Goal: Information Seeking & Learning: Learn about a topic

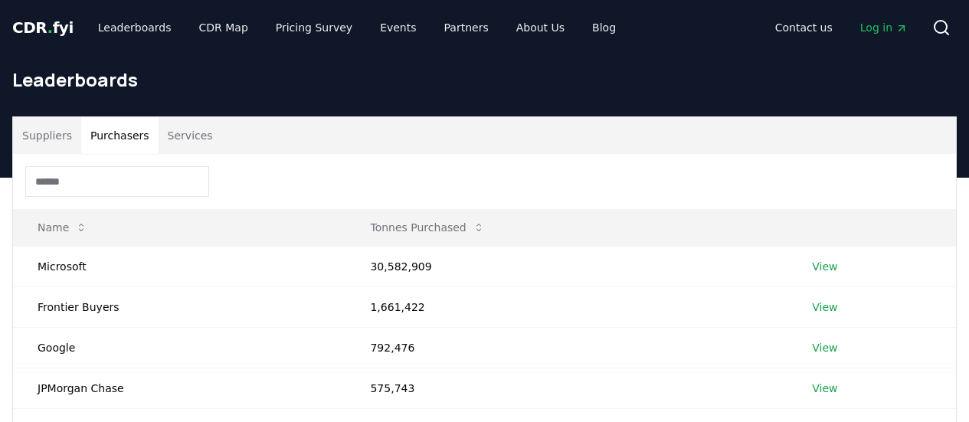
click at [97, 126] on button "Purchasers" at bounding box center [119, 135] width 77 height 37
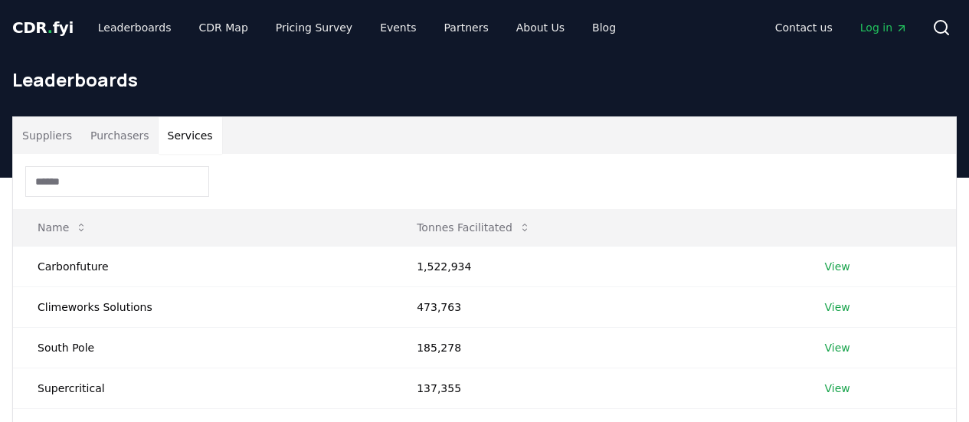
click at [180, 139] on button "Services" at bounding box center [191, 135] width 64 height 37
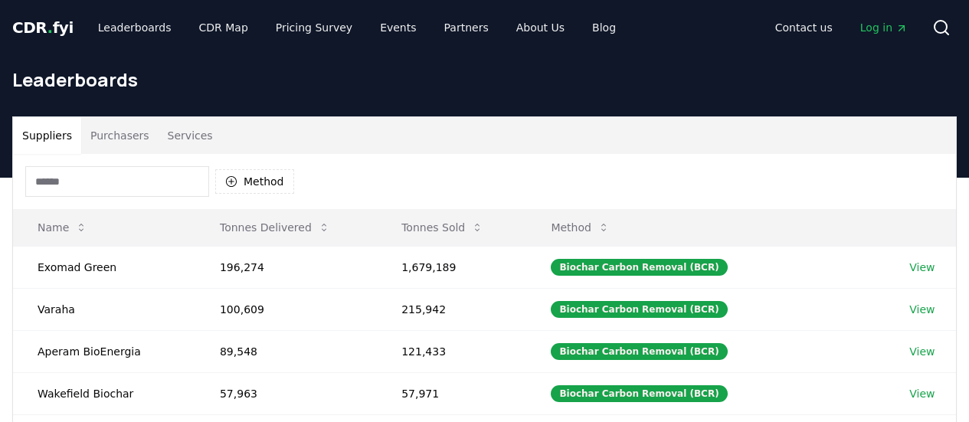
click at [42, 135] on button "Suppliers" at bounding box center [47, 135] width 68 height 37
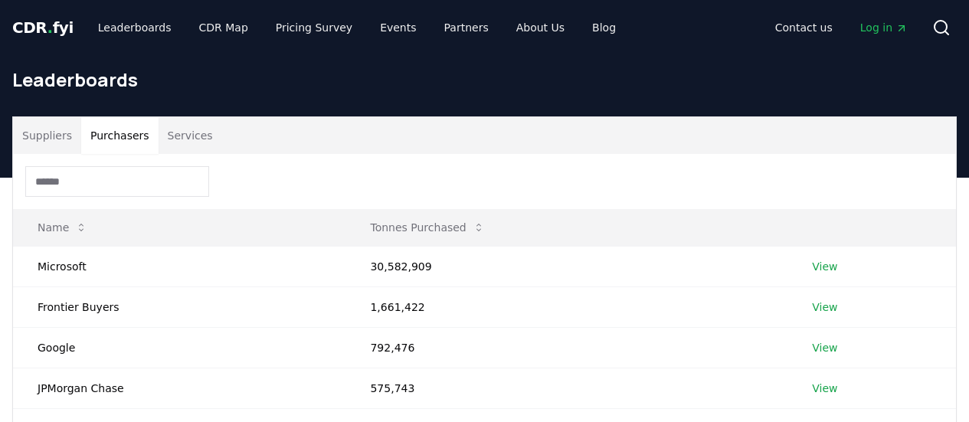
click at [107, 133] on button "Purchasers" at bounding box center [119, 135] width 77 height 37
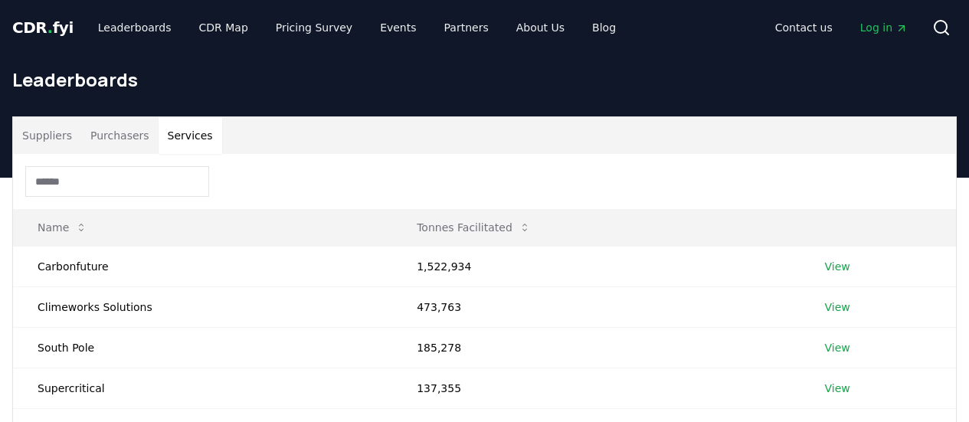
click at [178, 136] on button "Services" at bounding box center [191, 135] width 64 height 37
click at [126, 123] on button "Purchasers" at bounding box center [119, 135] width 77 height 37
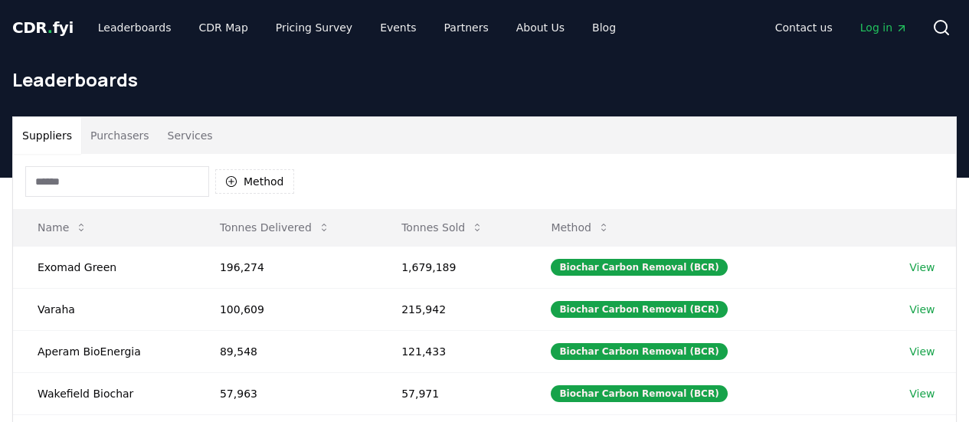
click at [38, 126] on button "Suppliers" at bounding box center [47, 135] width 68 height 37
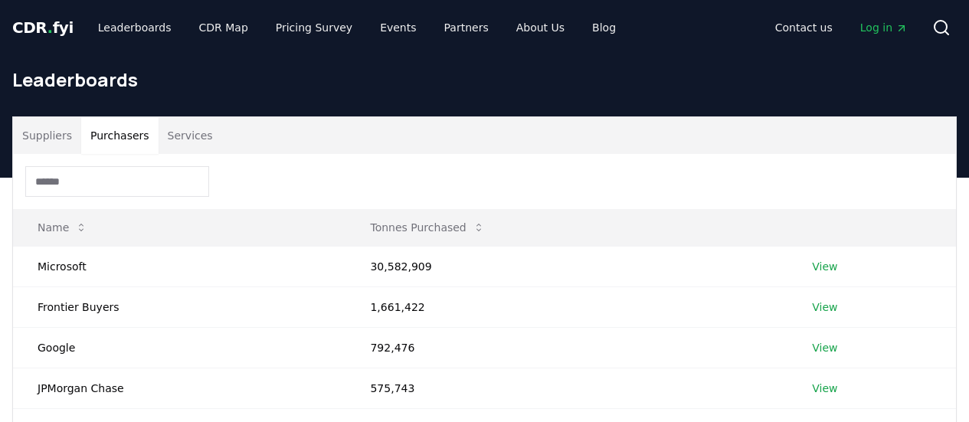
click at [108, 127] on button "Purchasers" at bounding box center [119, 135] width 77 height 37
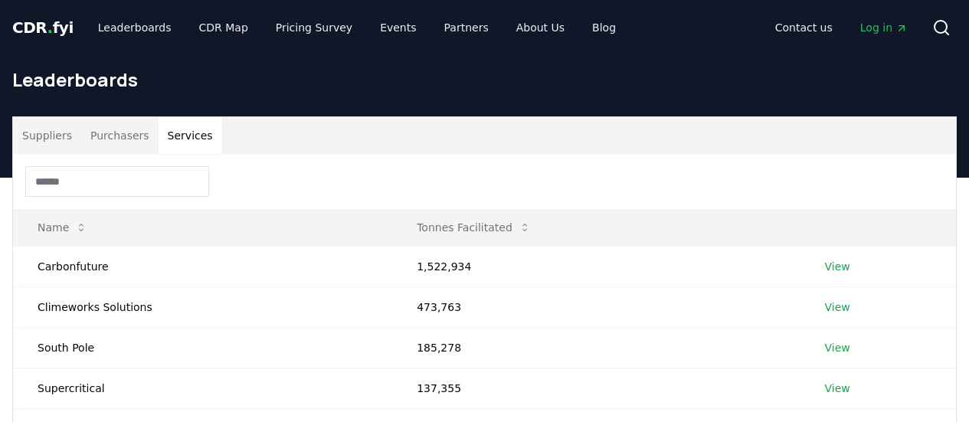
click at [184, 130] on button "Services" at bounding box center [191, 135] width 64 height 37
